Goal: Navigation & Orientation: Go to known website

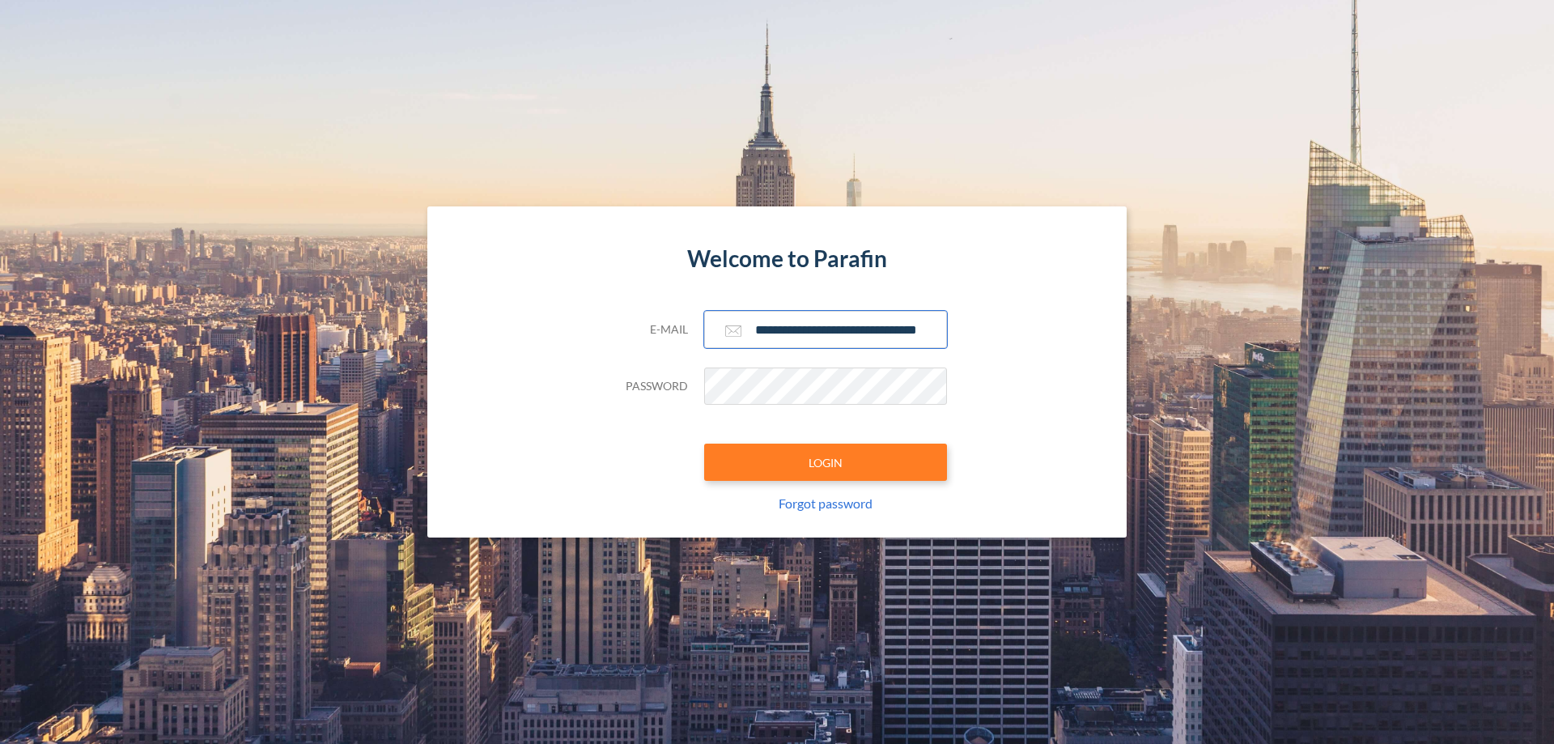
type input "**********"
click at [826, 462] on button "LOGIN" at bounding box center [825, 462] width 243 height 37
